Goal: Information Seeking & Learning: Learn about a topic

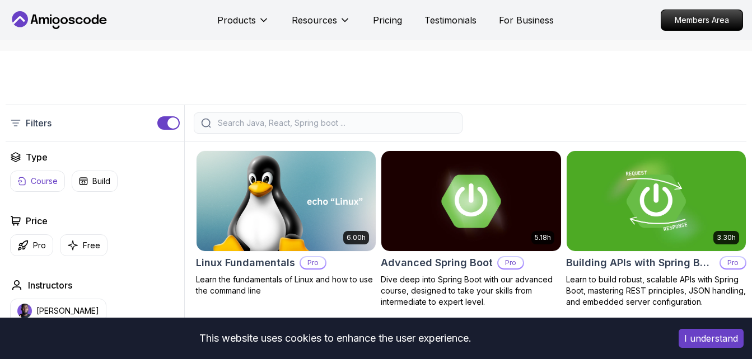
click at [46, 185] on p "Course" at bounding box center [44, 181] width 27 height 11
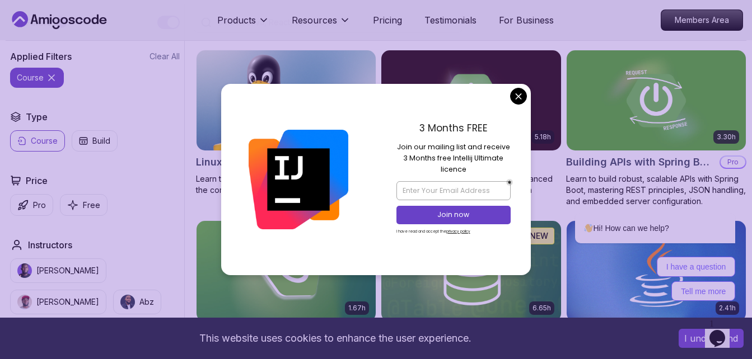
scroll to position [324, 0]
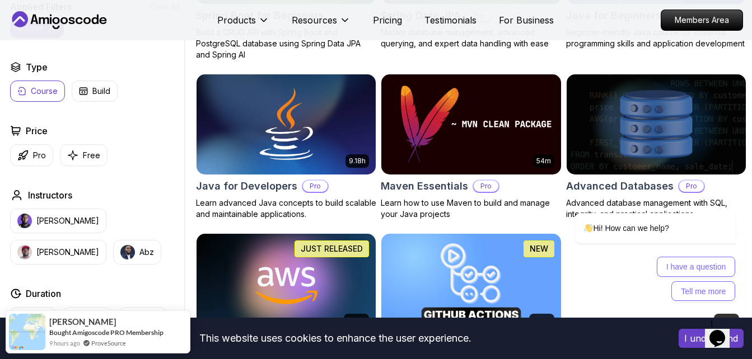
scroll to position [653, 0]
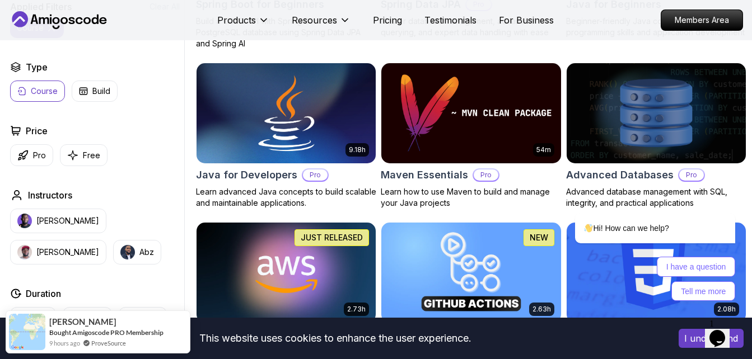
click at [292, 114] on img at bounding box center [286, 112] width 188 height 105
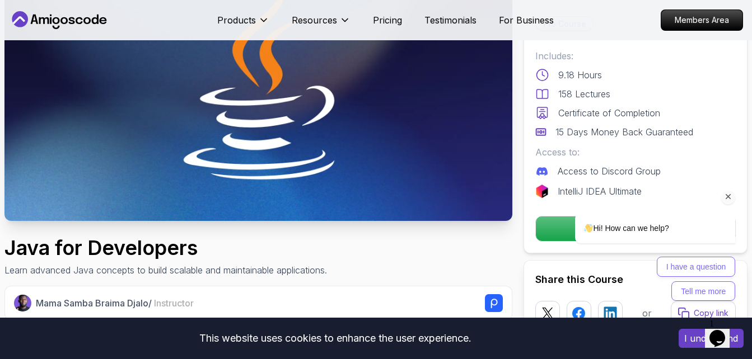
scroll to position [132, 0]
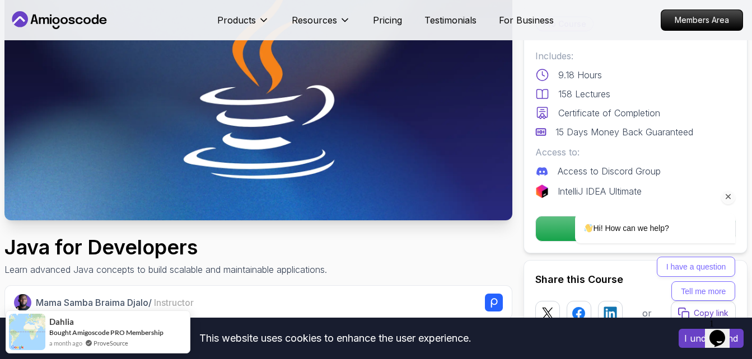
click at [548, 232] on div "Hi! How can we help?" at bounding box center [641, 228] width 190 height 31
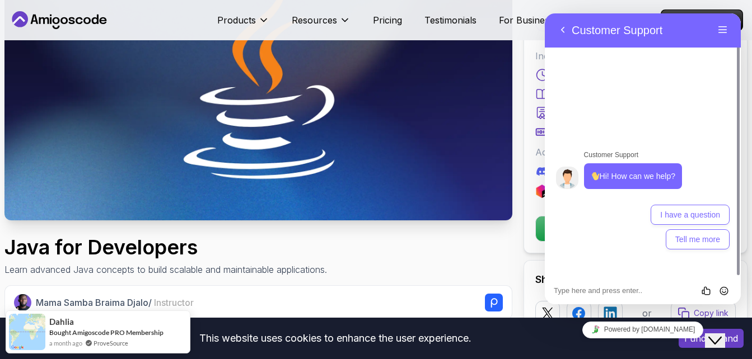
click at [444, 128] on img at bounding box center [258, 78] width 508 height 286
click at [722, 335] on div "Close Chat This icon closes the chat window." at bounding box center [714, 340] width 13 height 13
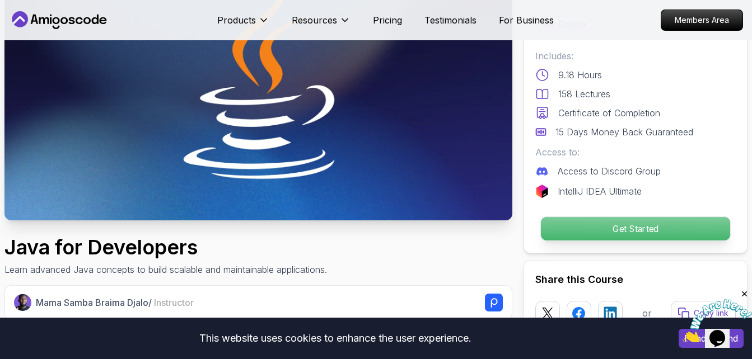
click at [601, 219] on p "Get Started" at bounding box center [635, 229] width 189 height 24
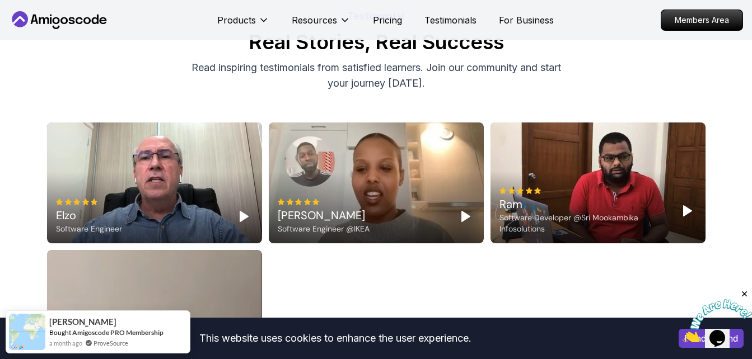
scroll to position [3386, 0]
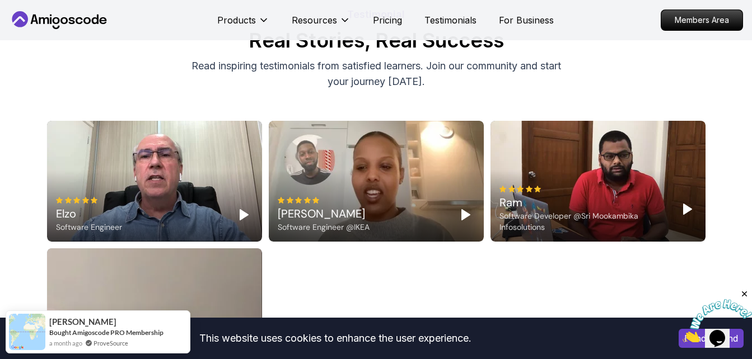
click at [356, 223] on div "[PERSON_NAME] Software Engineer @IKEA" at bounding box center [376, 181] width 215 height 121
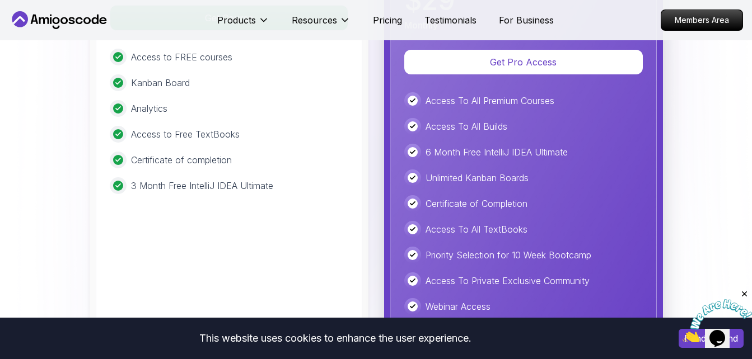
scroll to position [2910, 0]
